Goal: Find specific page/section: Find specific page/section

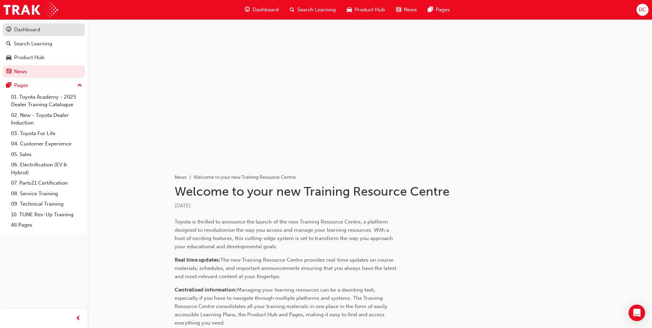
click at [30, 26] on div "Dashboard" at bounding box center [27, 30] width 26 height 8
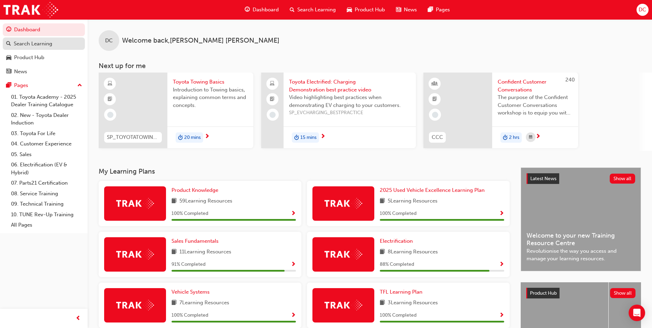
click at [19, 45] on div "Search Learning" at bounding box center [33, 44] width 39 height 8
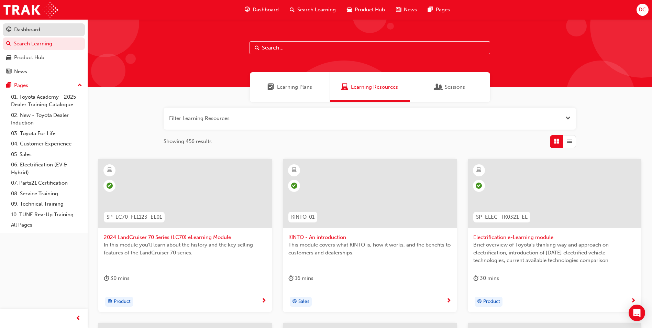
click at [19, 28] on div "Dashboard" at bounding box center [27, 30] width 26 height 8
